Goal: Task Accomplishment & Management: Manage account settings

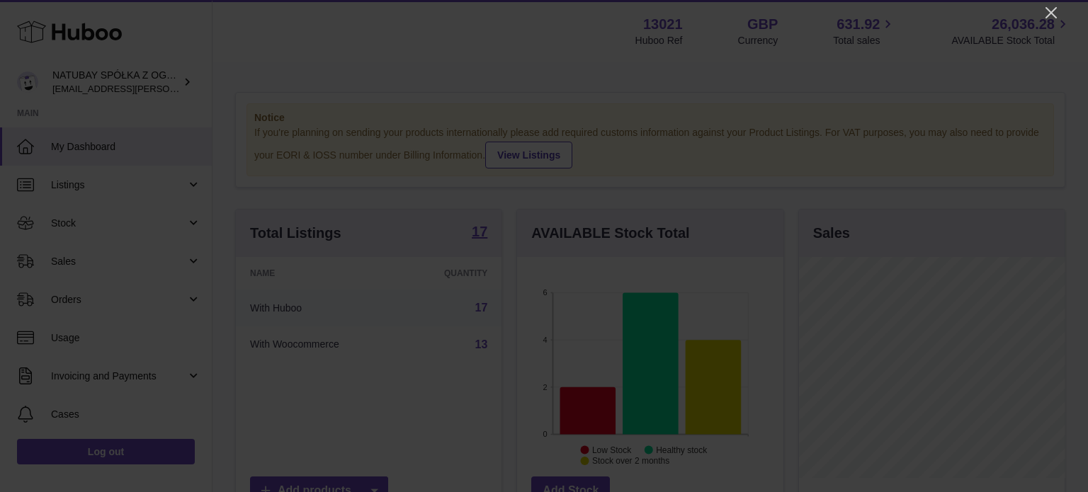
scroll to position [221, 266]
click at [1047, 11] on icon "Close" at bounding box center [1051, 12] width 17 height 17
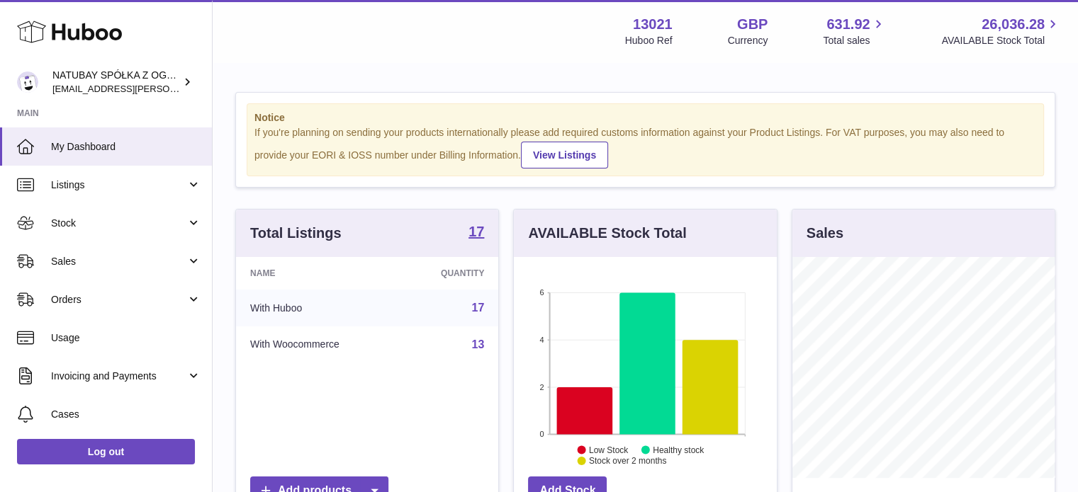
scroll to position [708411, 708369]
click at [584, 402] on icon at bounding box center [585, 411] width 56 height 47
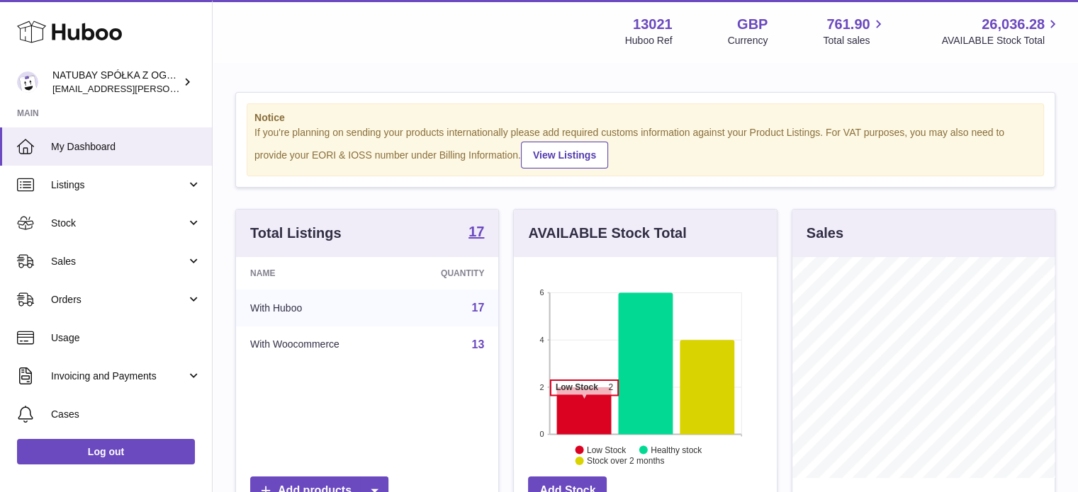
scroll to position [221, 263]
click at [605, 410] on icon at bounding box center [584, 411] width 55 height 47
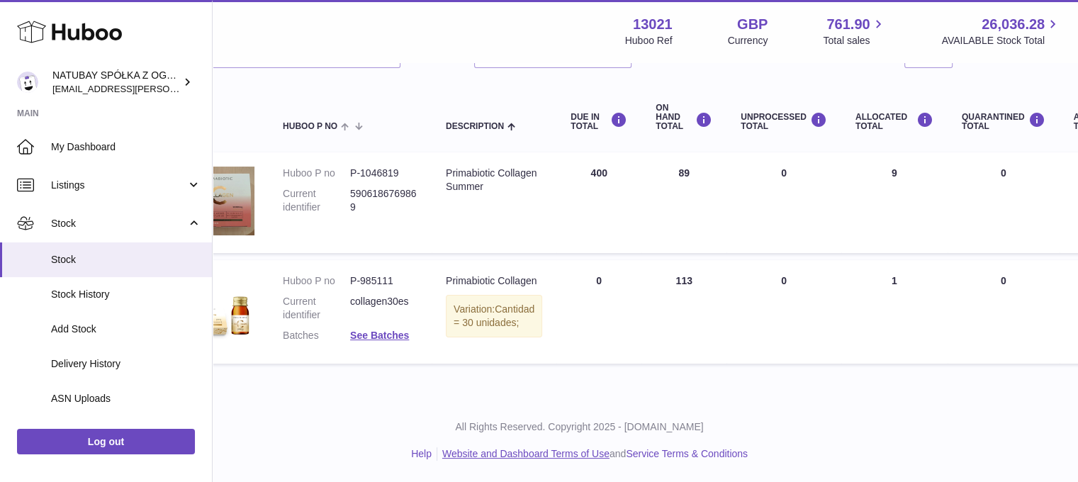
scroll to position [142, 0]
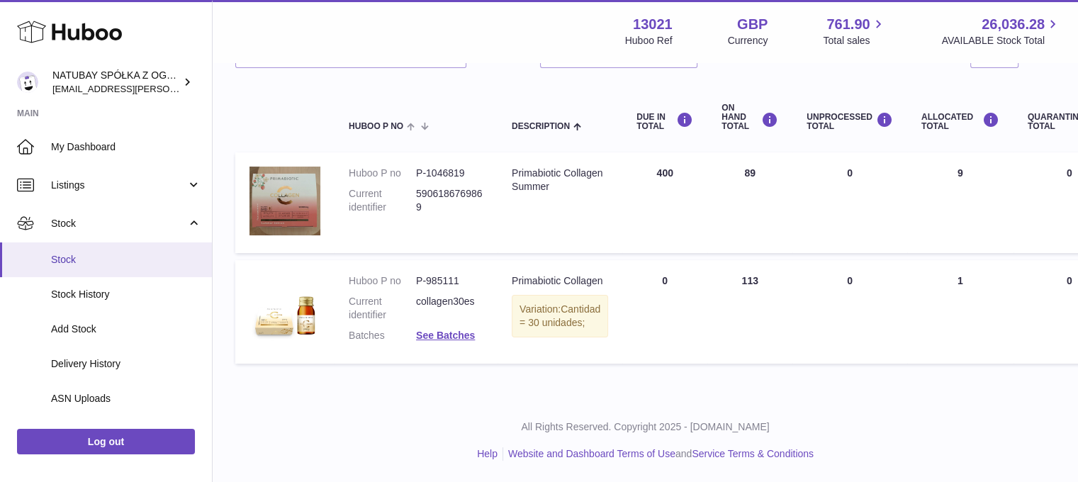
click at [124, 251] on link "Stock" at bounding box center [106, 259] width 212 height 35
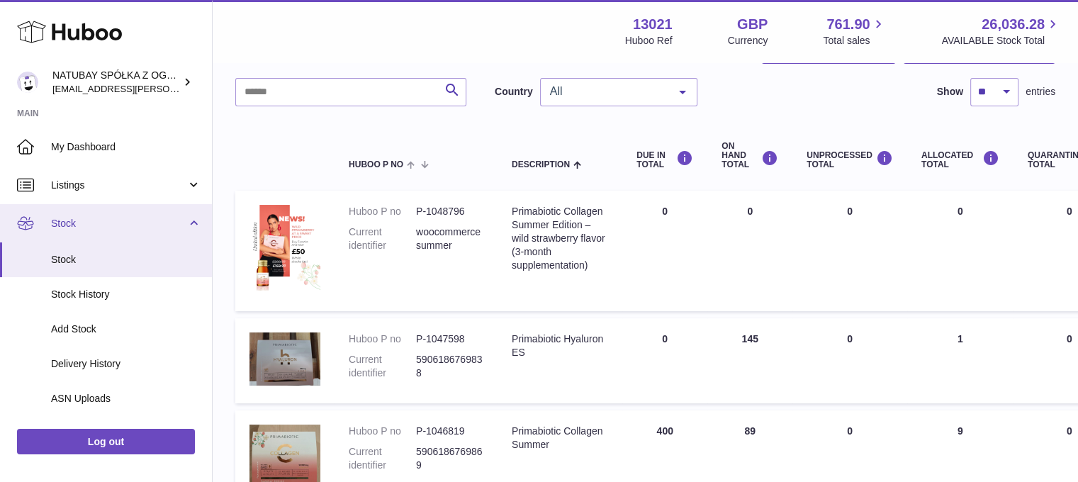
scroll to position [71, 0]
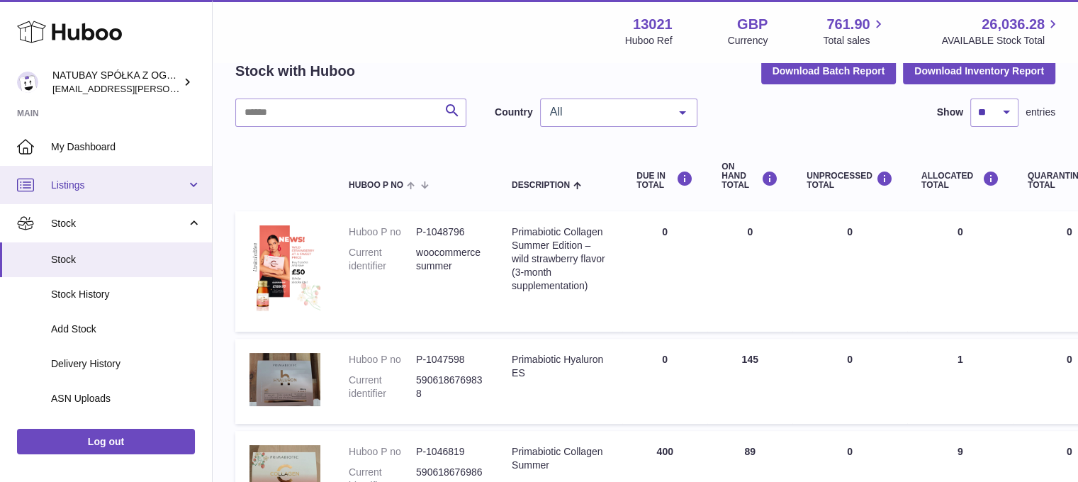
click at [108, 195] on link "Listings" at bounding box center [106, 185] width 212 height 38
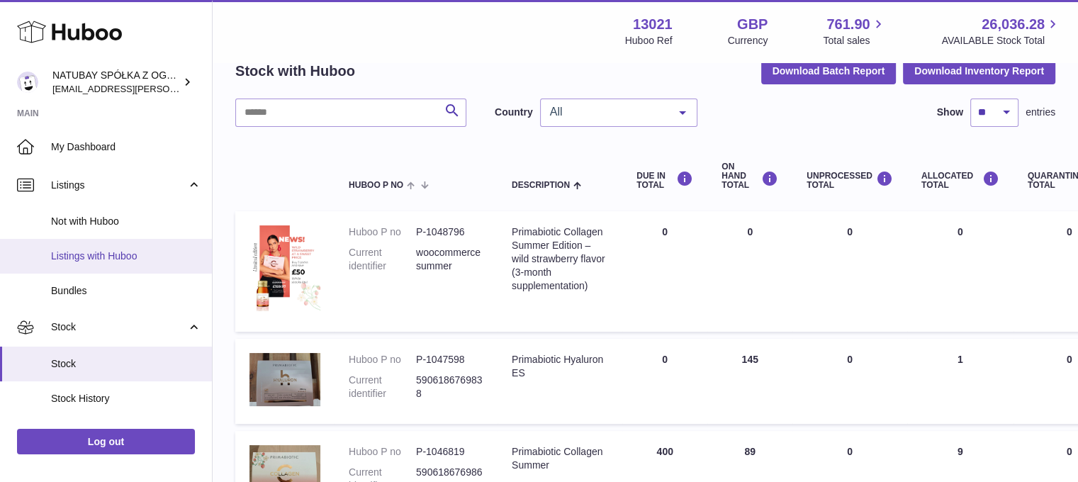
click at [108, 254] on span "Listings with Huboo" at bounding box center [126, 255] width 150 height 13
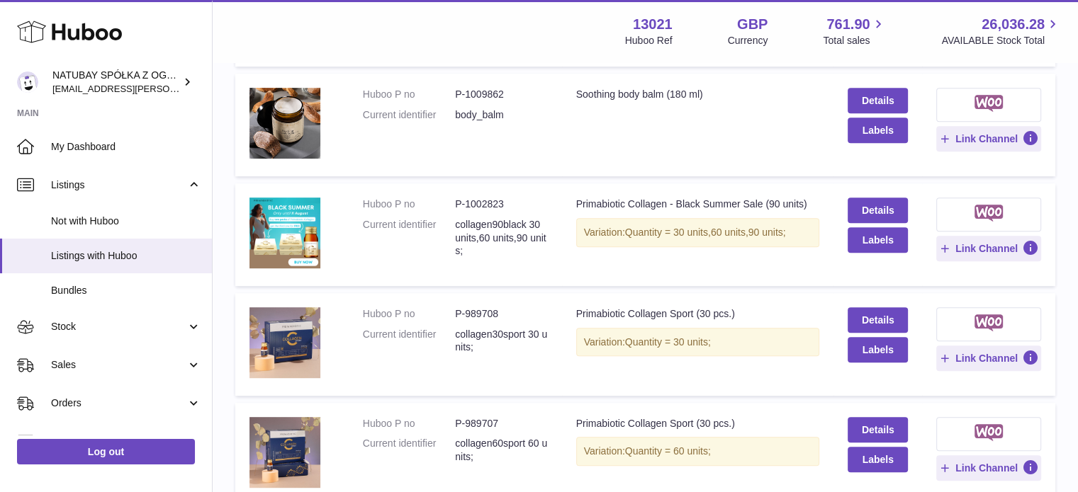
scroll to position [709, 0]
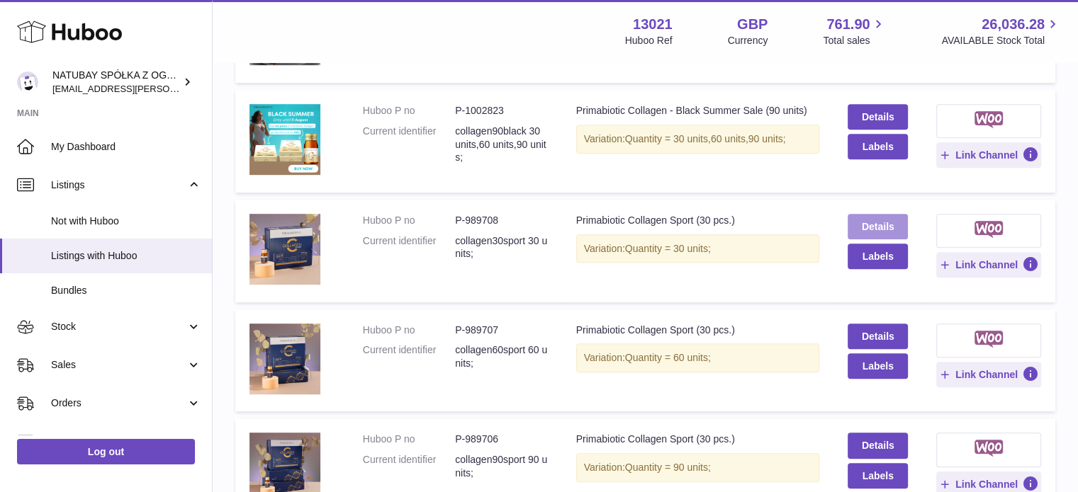
click at [882, 235] on link "Details" at bounding box center [878, 227] width 60 height 26
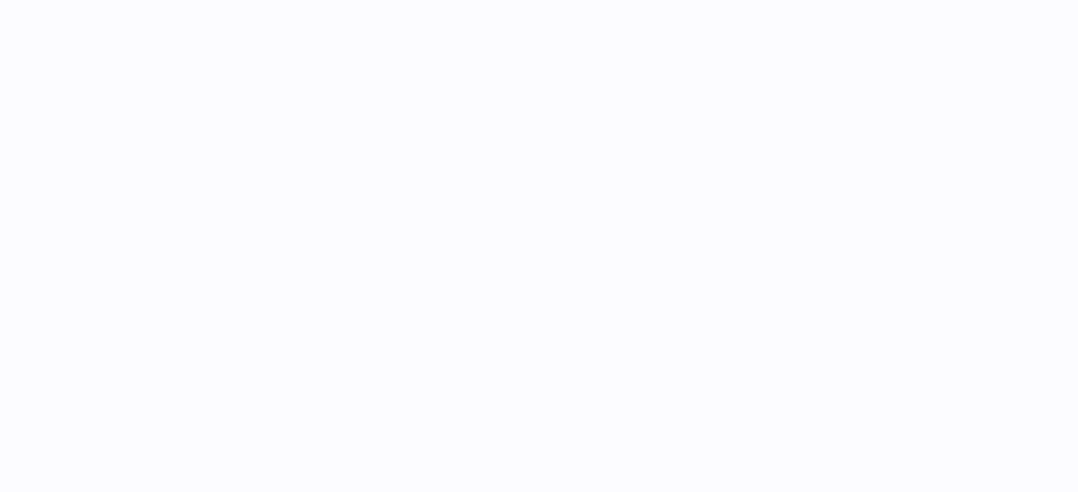
select select
select select "****"
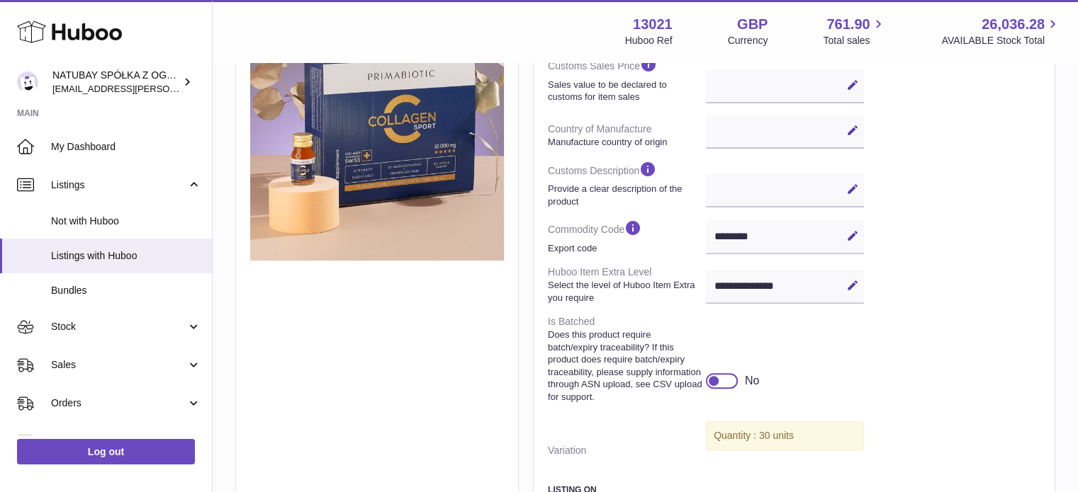
scroll to position [315, 0]
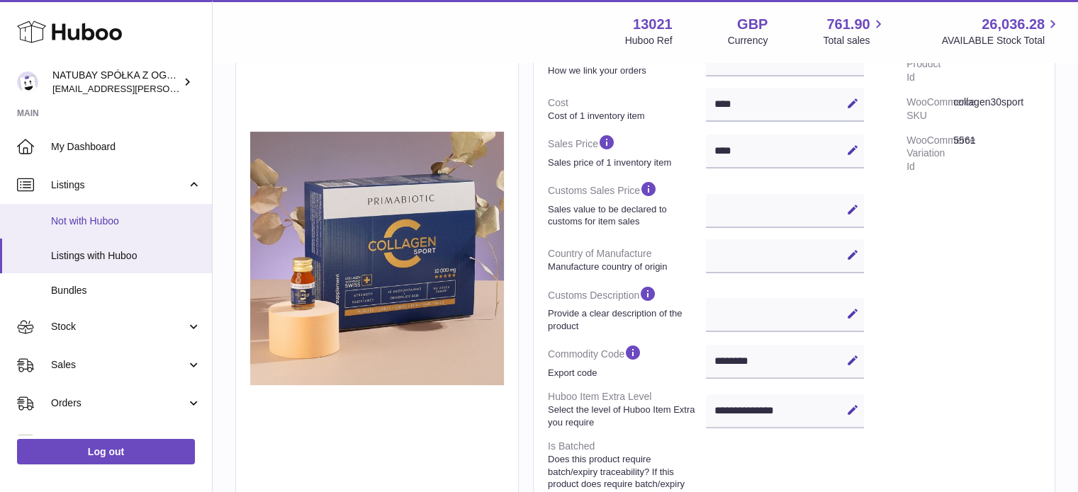
click at [117, 220] on span "Not with Huboo" at bounding box center [126, 221] width 150 height 13
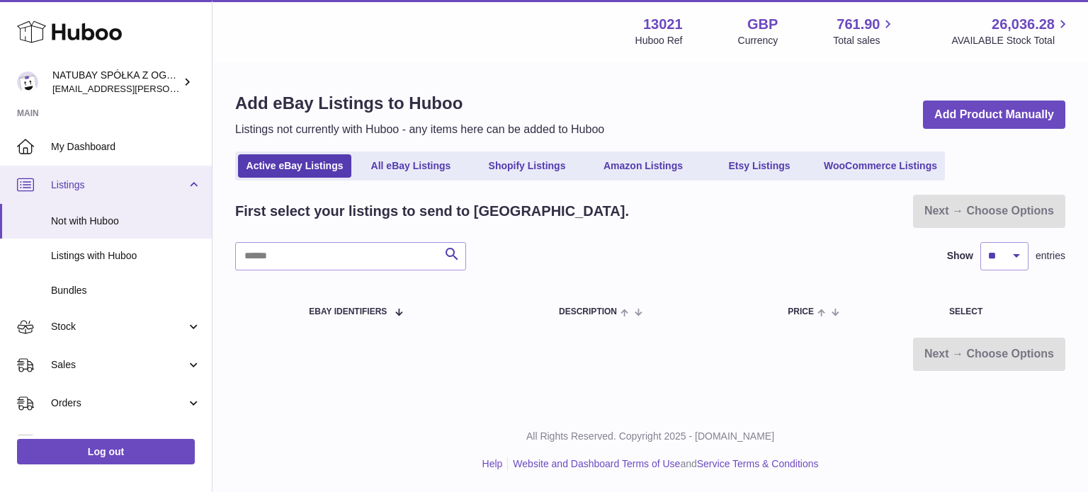
click at [89, 196] on link "Listings" at bounding box center [106, 185] width 212 height 38
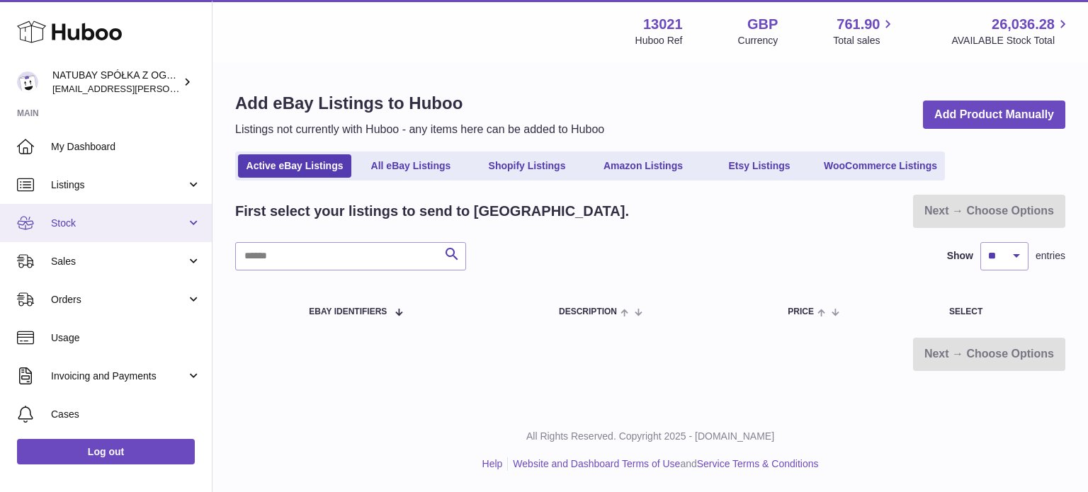
click at [95, 223] on span "Stock" at bounding box center [118, 223] width 135 height 13
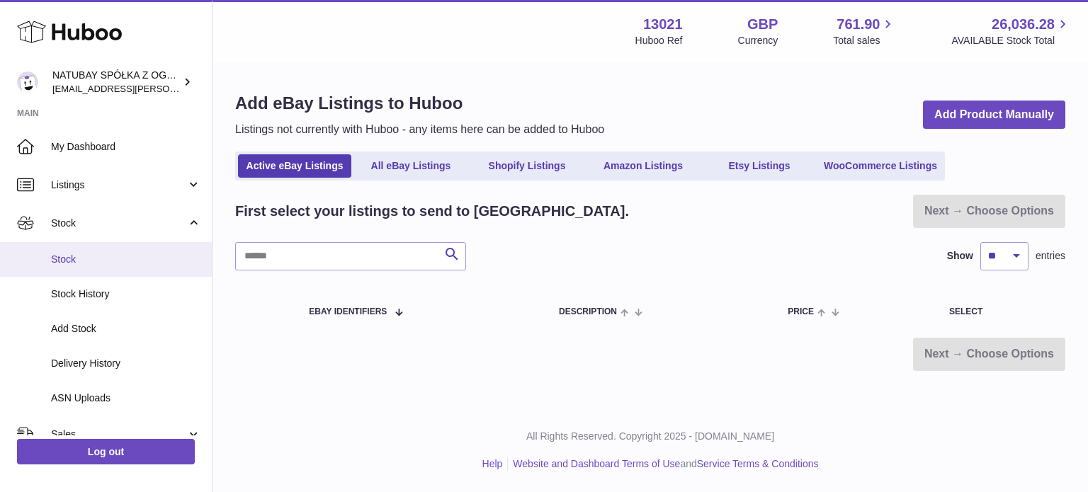
click at [92, 250] on link "Stock" at bounding box center [106, 259] width 212 height 35
